Goal: Transaction & Acquisition: Purchase product/service

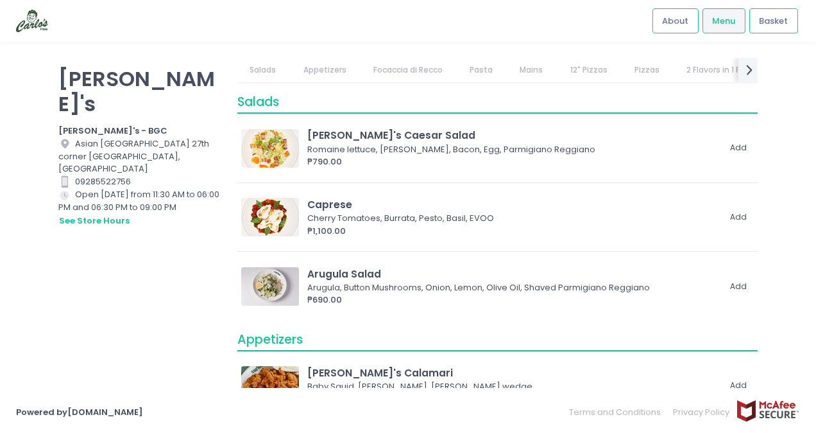
click at [480, 64] on link "Pasta" at bounding box center [482, 70] width 48 height 24
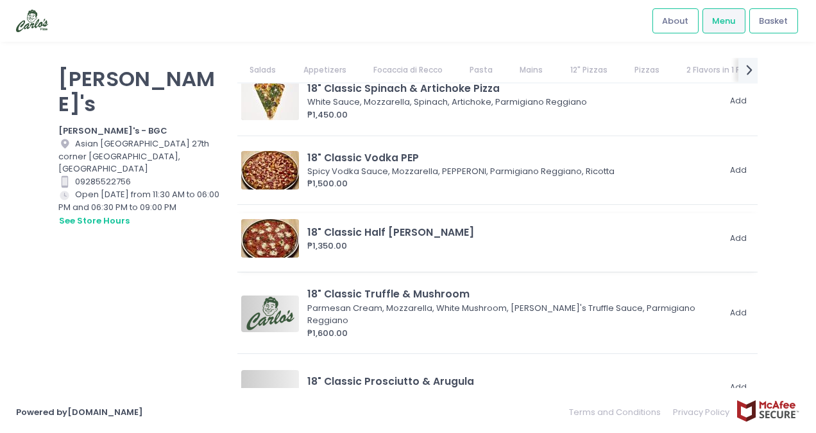
scroll to position [0, 21]
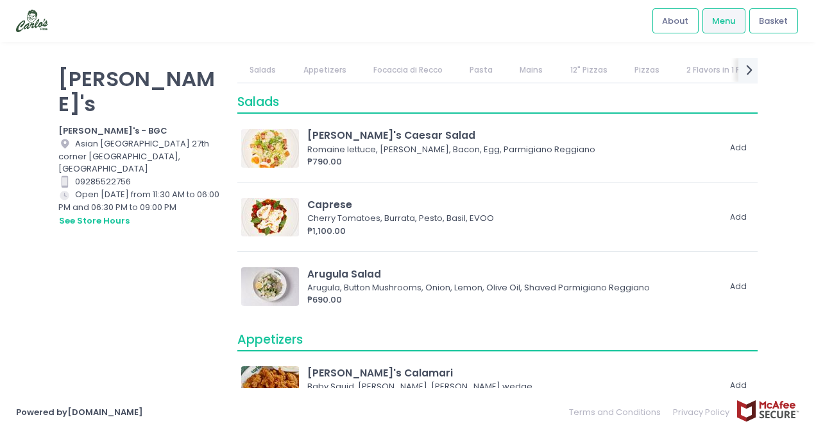
click at [483, 69] on link "Pasta" at bounding box center [482, 70] width 48 height 24
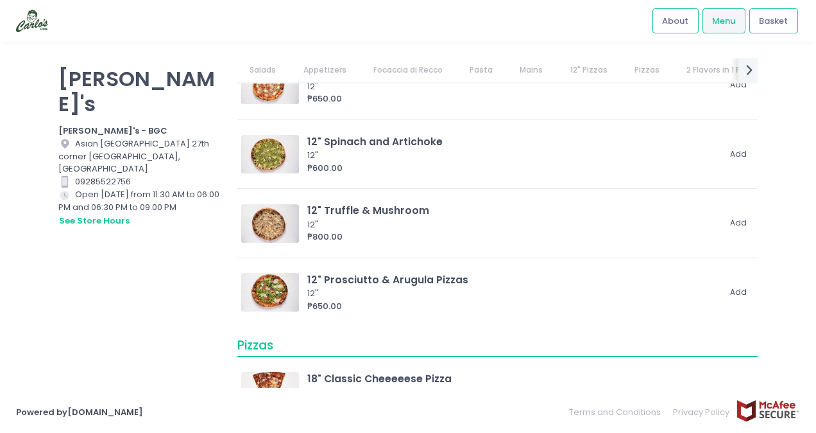
scroll to position [2188, 0]
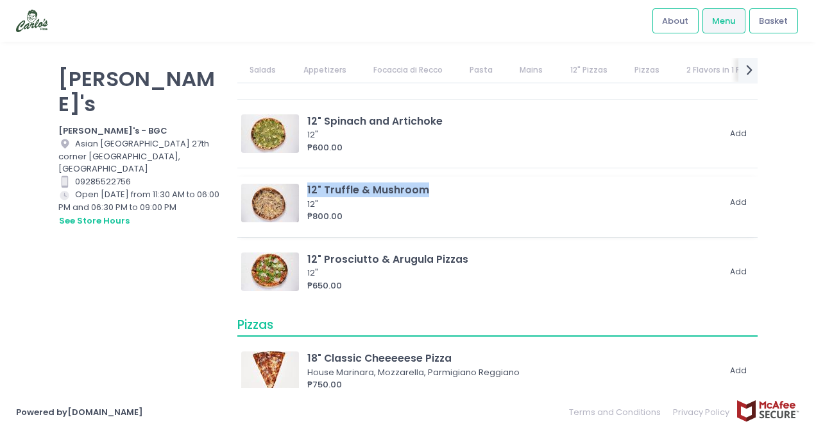
drag, startPoint x: 447, startPoint y: 186, endPoint x: 308, endPoint y: 189, distance: 138.7
click at [308, 189] on div "12" Truffle & Mushroom" at bounding box center [512, 189] width 411 height 15
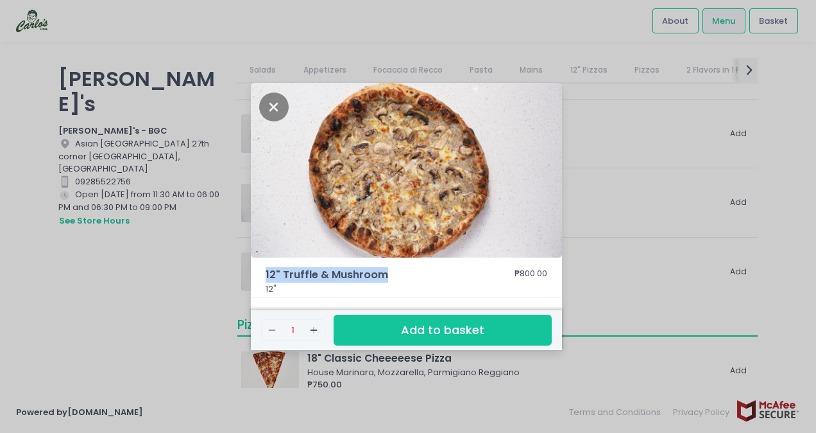
drag, startPoint x: 399, startPoint y: 277, endPoint x: 257, endPoint y: 281, distance: 141.9
click at [257, 281] on div "12" Truffle & Mushroom ₱800.00 12"" at bounding box center [406, 282] width 311 height 31
copy span "12" Truffle & Mushroom"
click at [270, 109] on icon "Close" at bounding box center [274, 106] width 30 height 29
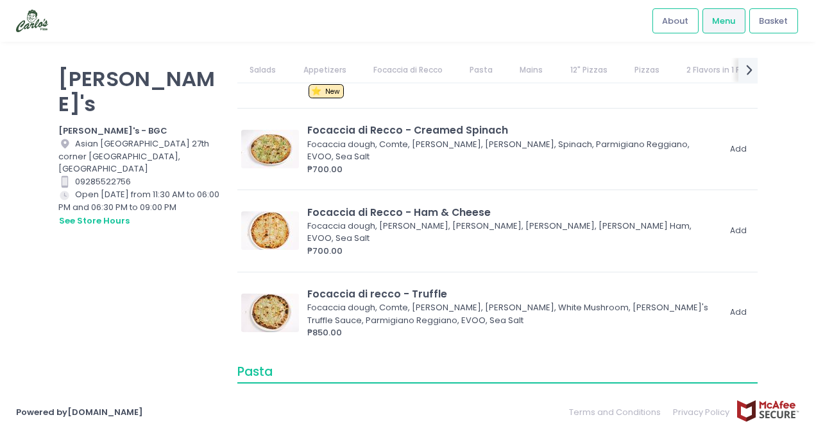
scroll to position [583, 0]
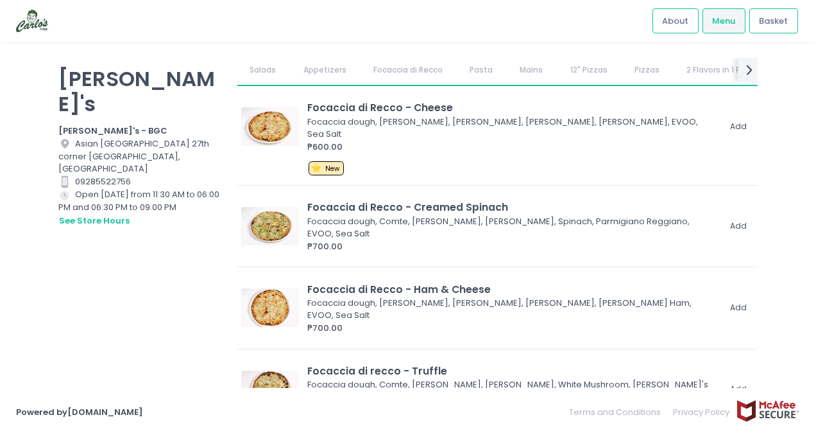
click at [200, 327] on div "[PERSON_NAME]'s [PERSON_NAME]'s - BGC Location Created with Sketch. [GEOGRAPHIC…" at bounding box center [140, 210] width 179 height 304
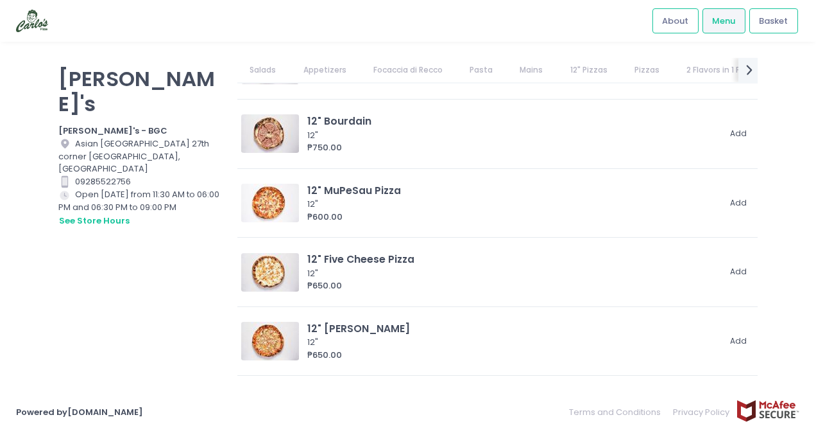
scroll to position [1802, 0]
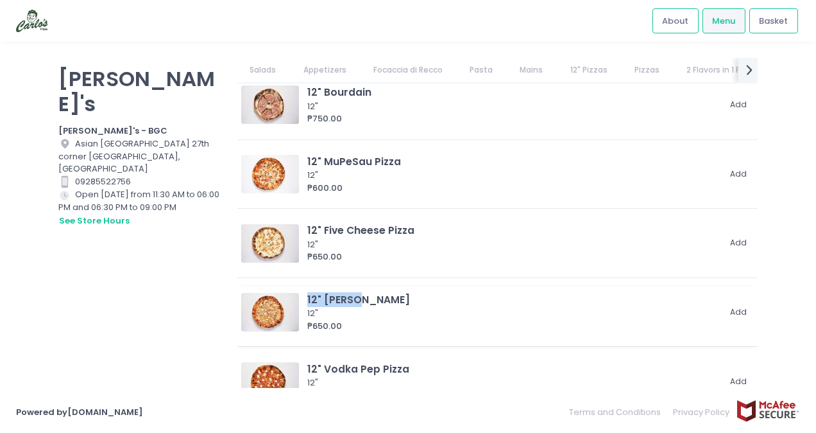
drag, startPoint x: 384, startPoint y: 302, endPoint x: 307, endPoint y: 297, distance: 77.8
click at [307, 297] on div "12" [PERSON_NAME]" at bounding box center [512, 299] width 411 height 15
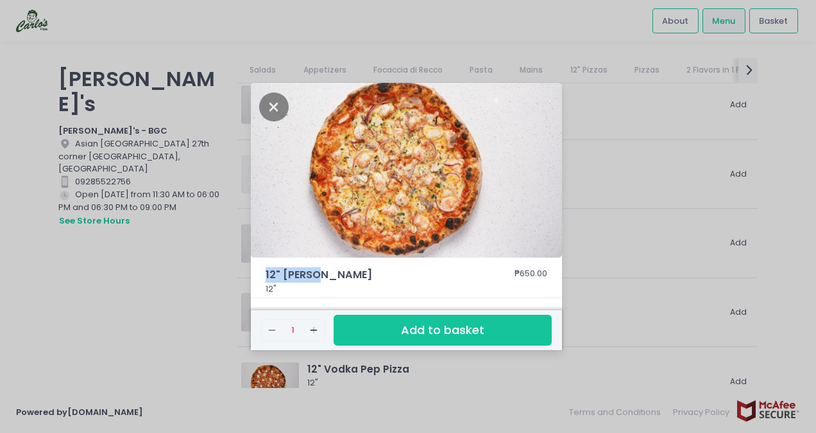
drag, startPoint x: 307, startPoint y: 297, endPoint x: 326, endPoint y: 272, distance: 31.1
click at [326, 272] on div "12" [PERSON_NAME] ₱650.00 12"" at bounding box center [406, 282] width 311 height 31
drag, startPoint x: 326, startPoint y: 272, endPoint x: 303, endPoint y: 275, distance: 23.2
copy span "12" [PERSON_NAME]"
click at [268, 104] on icon "Close" at bounding box center [274, 106] width 30 height 29
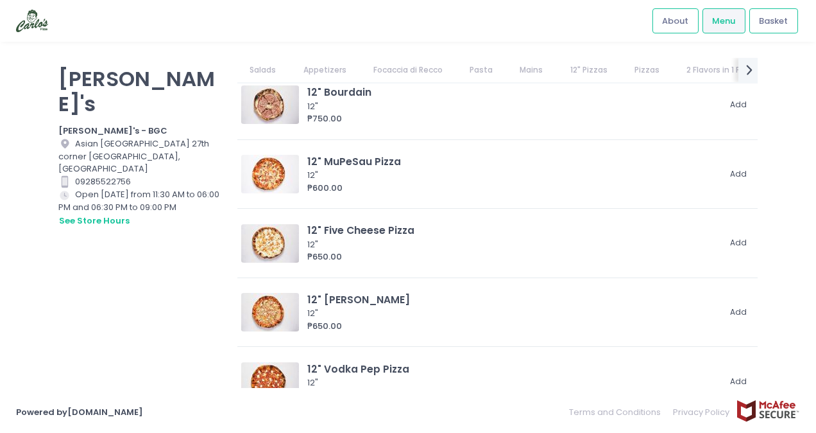
drag, startPoint x: 154, startPoint y: 332, endPoint x: 178, endPoint y: 318, distance: 27.9
click at [154, 332] on div "[PERSON_NAME]'s [PERSON_NAME]'s - BGC Location Created with Sketch. [GEOGRAPHIC…" at bounding box center [140, 210] width 179 height 304
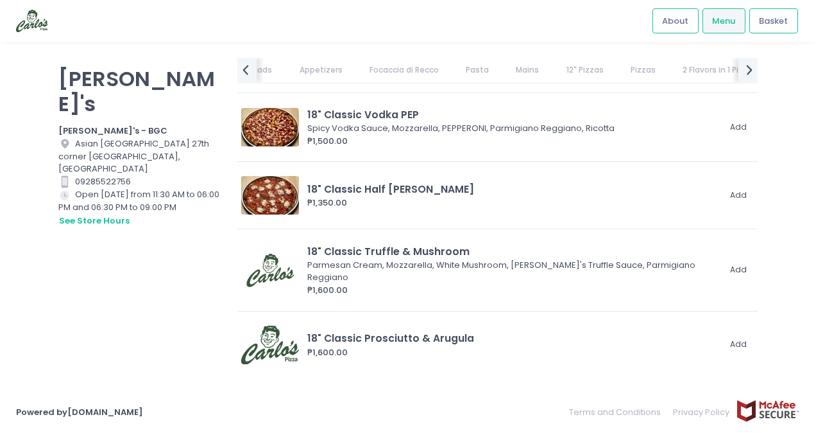
scroll to position [0, 37]
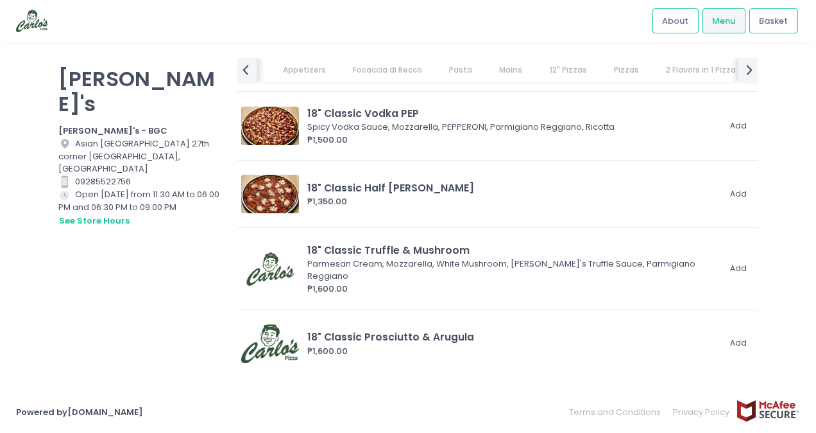
click at [468, 69] on link "Pasta" at bounding box center [461, 70] width 48 height 24
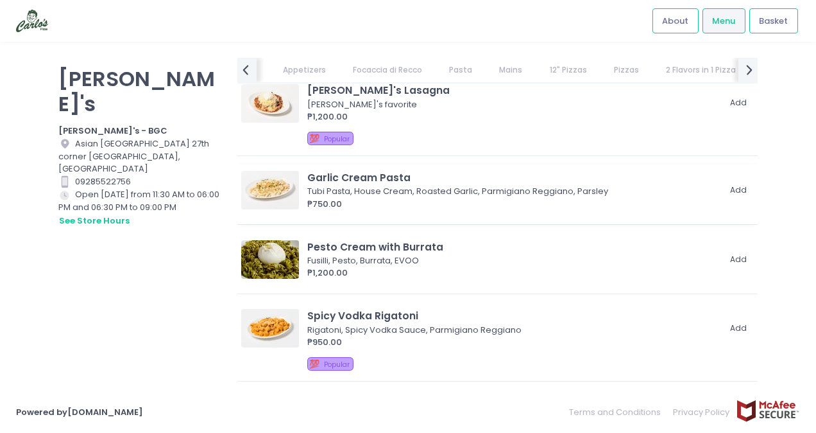
scroll to position [968, 0]
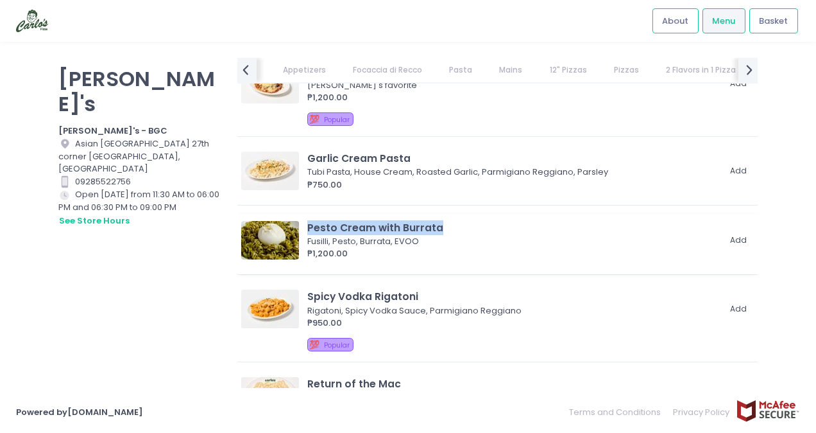
drag, startPoint x: 460, startPoint y: 225, endPoint x: 309, endPoint y: 228, distance: 151.5
click at [309, 228] on div "Pesto Cream with Burrata" at bounding box center [512, 227] width 411 height 15
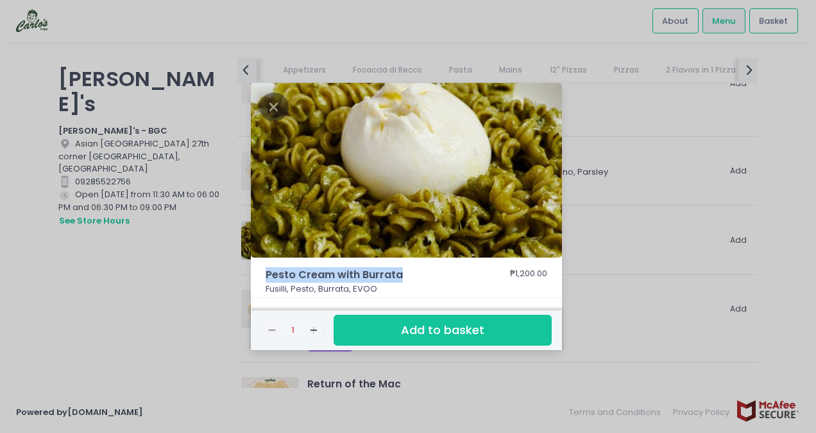
drag, startPoint x: 309, startPoint y: 228, endPoint x: 268, endPoint y: 279, distance: 64.9
click at [268, 279] on span "Pesto Cream with Burrata" at bounding box center [372, 274] width 212 height 15
copy span "Pesto Cream with Burrata"
click at [270, 114] on icon "Close" at bounding box center [274, 106] width 30 height 29
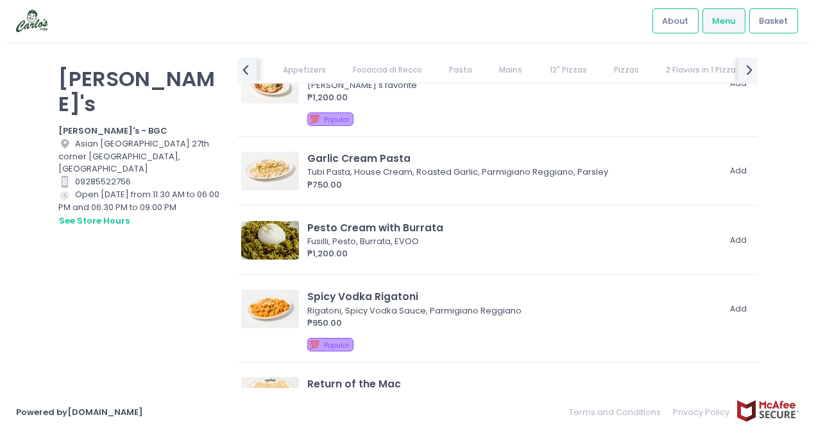
drag, startPoint x: 90, startPoint y: 282, endPoint x: 98, endPoint y: 277, distance: 9.8
click at [90, 282] on div "[PERSON_NAME]'s [PERSON_NAME]'s - BGC Location Created with Sketch. [GEOGRAPHIC…" at bounding box center [140, 210] width 179 height 304
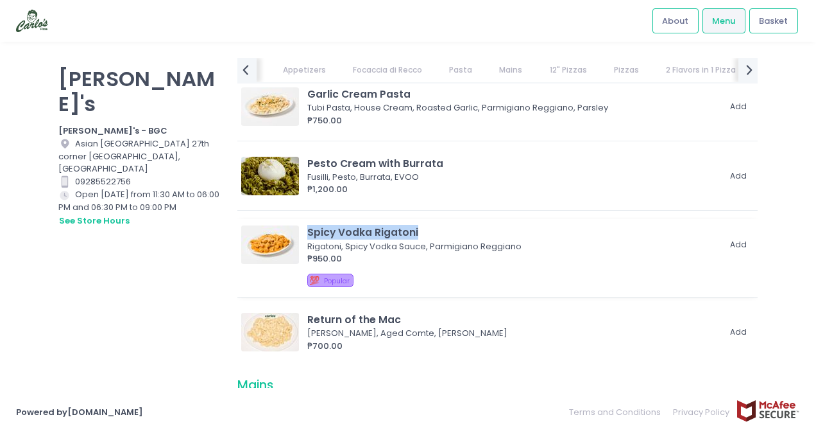
drag, startPoint x: 462, startPoint y: 226, endPoint x: 307, endPoint y: 234, distance: 154.3
click at [307, 234] on div "Spicy Vodka Rigatoni" at bounding box center [512, 232] width 411 height 15
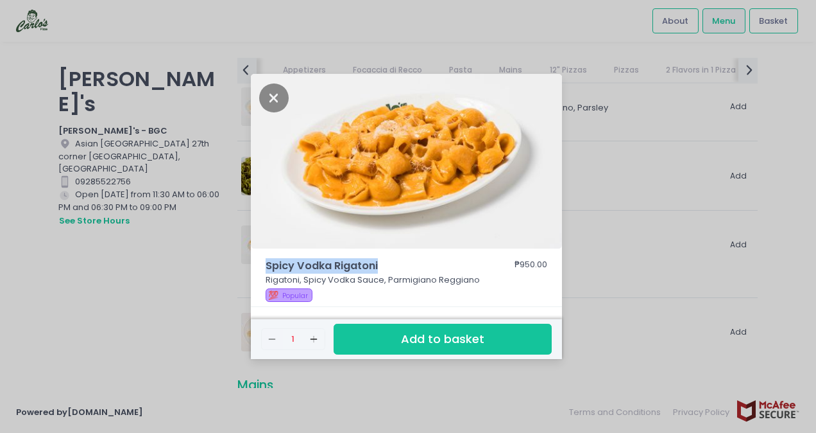
drag, startPoint x: 307, startPoint y: 234, endPoint x: 265, endPoint y: 269, distance: 54.7
click at [266, 269] on span "Spicy Vodka Rigatoni" at bounding box center [372, 265] width 212 height 15
drag, startPoint x: 265, startPoint y: 269, endPoint x: 275, endPoint y: 266, distance: 10.0
copy span "Spicy Vodka Rigatoni"
click at [275, 97] on icon "Close" at bounding box center [274, 97] width 30 height 29
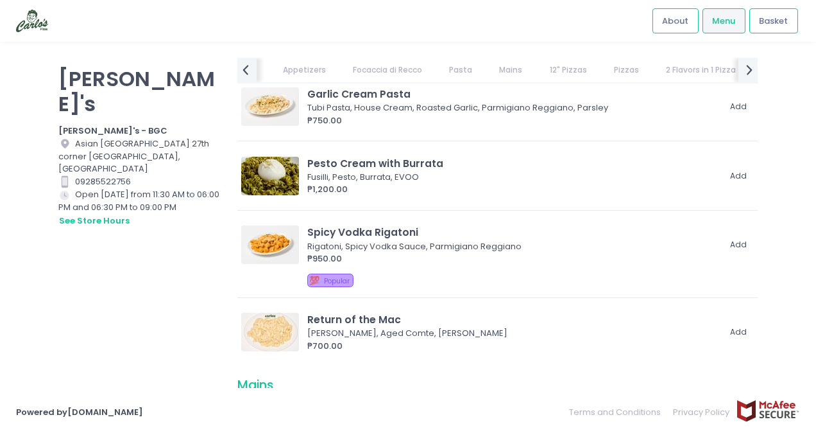
click at [128, 331] on div "[PERSON_NAME]'s [PERSON_NAME]'s - BGC Location Created with Sketch. [GEOGRAPHIC…" at bounding box center [140, 210] width 179 height 304
